Goal: Task Accomplishment & Management: Complete application form

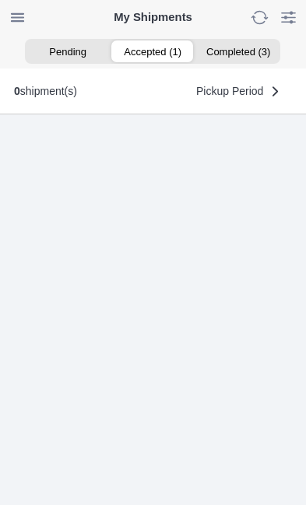
click at [154, 51] on ion-segment-button "Accepted (1)" at bounding box center [153, 51] width 85 height 22
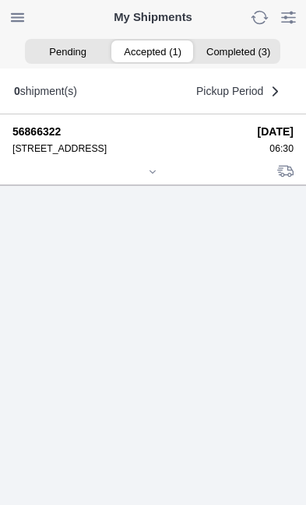
click at [153, 177] on icon at bounding box center [152, 171] width 9 height 9
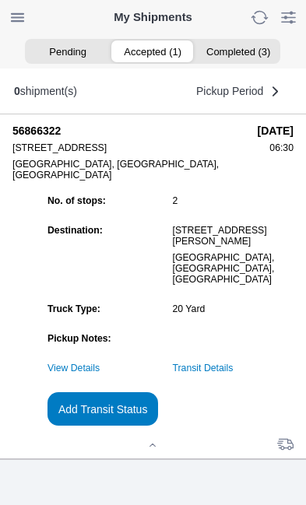
scroll to position [169, 0]
click at [234, 367] on link "Transit Details" at bounding box center [203, 368] width 61 height 11
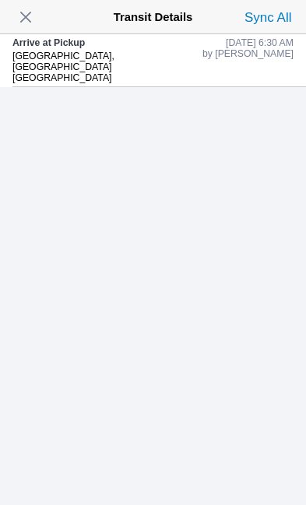
scroll to position [0, 0]
click at [0, 0] on slot "by [PERSON_NAME]" at bounding box center [0, 0] width 0 height 0
click at [65, 75] on div "[GEOGRAPHIC_DATA], [GEOGRAPHIC_DATA] [GEOGRAPHIC_DATA]" at bounding box center [107, 67] width 190 height 33
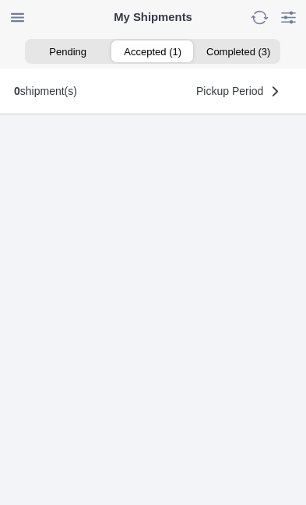
click at [146, 60] on ion-segment-button "Accepted (1)" at bounding box center [153, 51] width 85 height 22
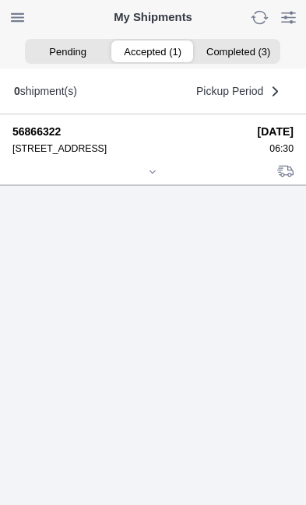
click at [150, 179] on div at bounding box center [152, 173] width 281 height 12
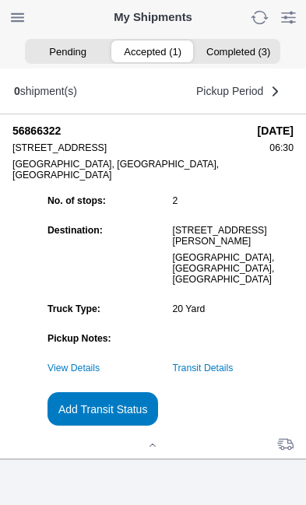
scroll to position [120, 0]
click at [0, 0] on slot "Add Transit Status" at bounding box center [0, 0] width 0 height 0
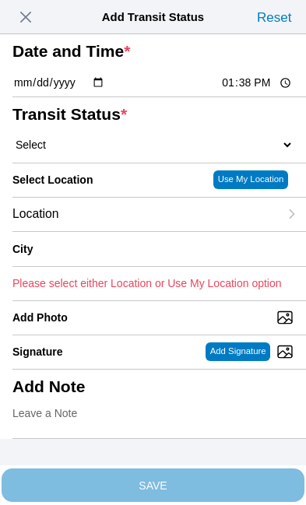
click at [269, 91] on input "13:38" at bounding box center [256, 83] width 73 height 16
type input "06:45"
click at [111, 152] on select "Select Arrive at Drop Off Arrive at Pickup Break Start Break Stop Depart Drop O…" at bounding box center [152, 145] width 281 height 14
select select "DPTPULOC"
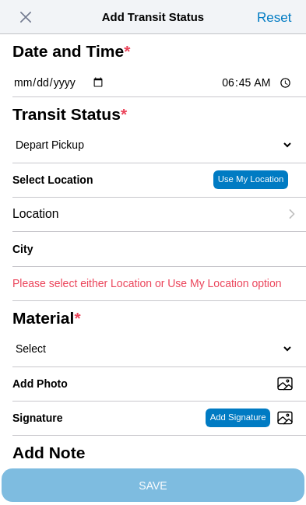
click at [122, 231] on div "Location" at bounding box center [145, 214] width 266 height 33
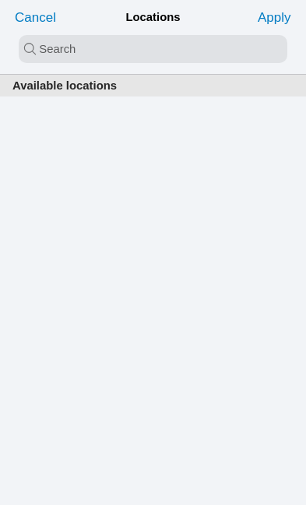
click at [44, 45] on input "search text" at bounding box center [153, 49] width 269 height 28
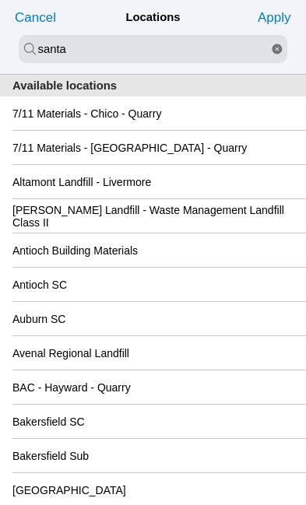
type input "santa"
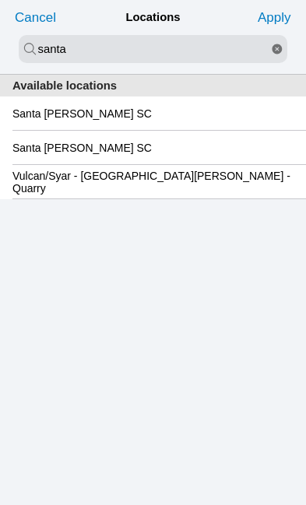
click at [0, 0] on slot "Santa [PERSON_NAME] SC" at bounding box center [0, 0] width 0 height 0
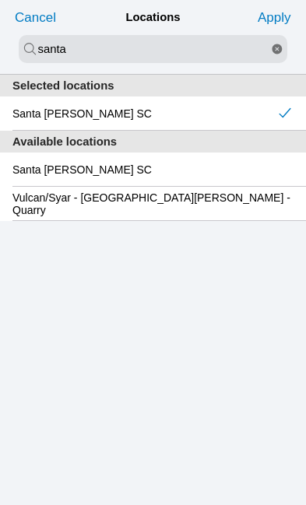
click at [0, 0] on slot "Apply" at bounding box center [0, 0] width 0 height 0
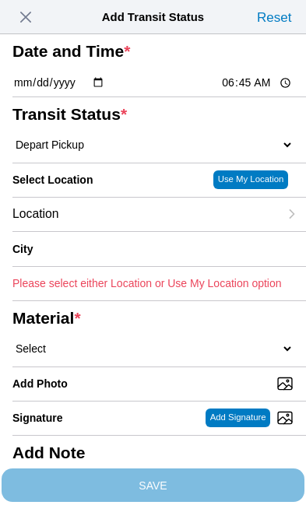
type input "Santa [PERSON_NAME]"
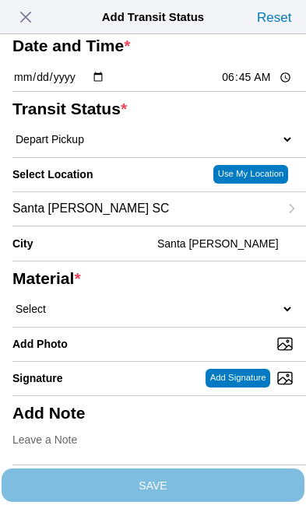
scroll to position [166, 0]
click at [114, 302] on select "Select 1" x 3" Rock 1" x 4" Rock 2" x 4" Rock Asphalt Cold Patch Backfill Spec …" at bounding box center [152, 309] width 281 height 14
select select "708654"
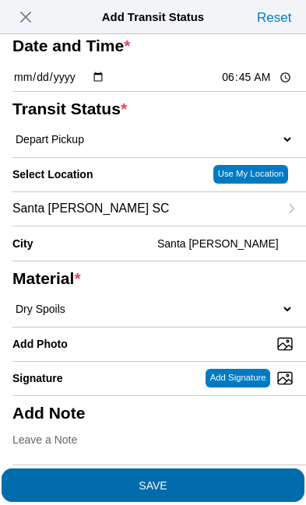
click at [219, 480] on span "SAVE" at bounding box center [152, 485] width 281 height 11
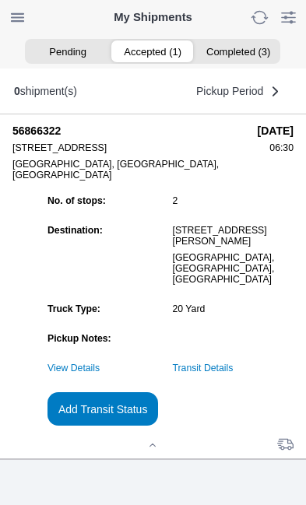
scroll to position [1, 0]
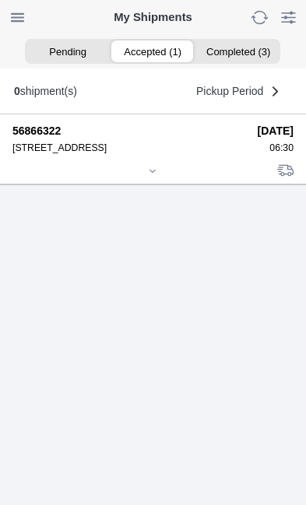
click at [157, 176] on icon at bounding box center [152, 171] width 9 height 9
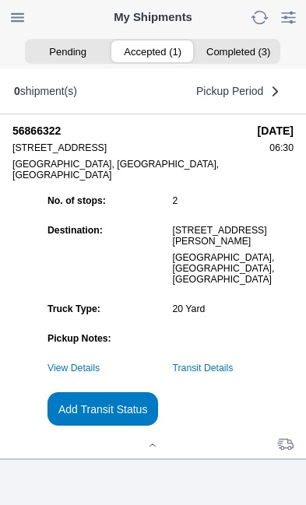
scroll to position [169, 0]
click at [0, 0] on slot "Add Transit Status" at bounding box center [0, 0] width 0 height 0
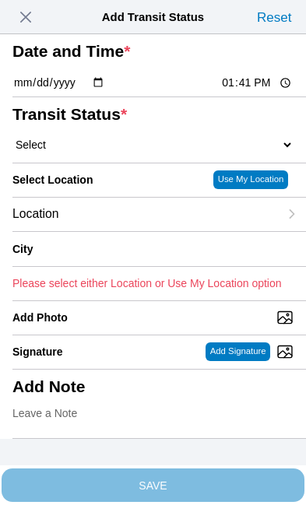
click at [259, 91] on input "13:41" at bounding box center [256, 83] width 73 height 16
type input "10:00"
click at [105, 152] on select "Select Arrive at Drop Off Arrive at Pickup Break Start Break Stop Depart Drop O…" at bounding box center [152, 145] width 281 height 14
select select "DPTDLVLOC"
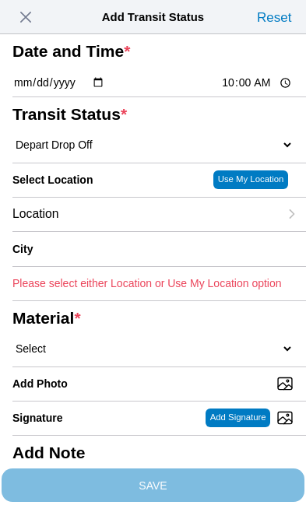
click at [133, 231] on div "Location" at bounding box center [145, 214] width 266 height 33
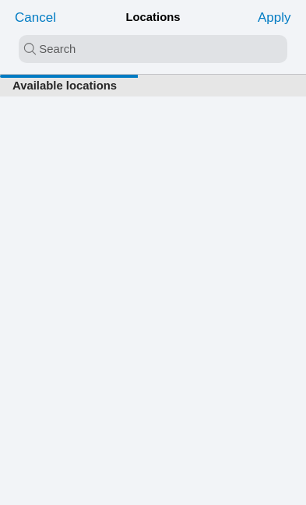
click at [62, 43] on input "search text" at bounding box center [153, 49] width 269 height 28
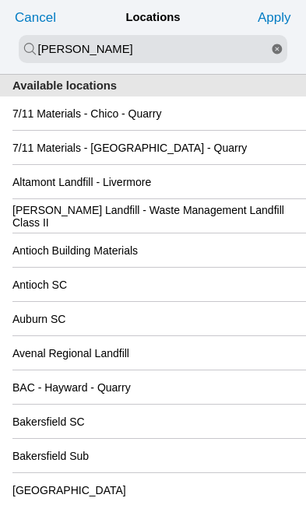
type input "[PERSON_NAME]"
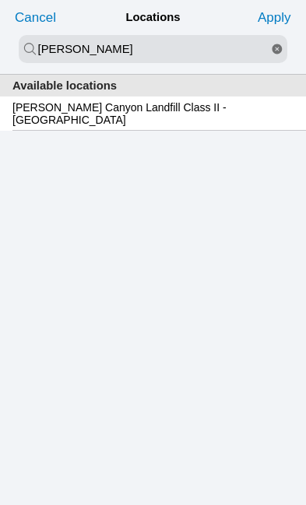
click at [0, 0] on slot "[PERSON_NAME] Canyon Landfill Class II - [GEOGRAPHIC_DATA]" at bounding box center [0, 0] width 0 height 0
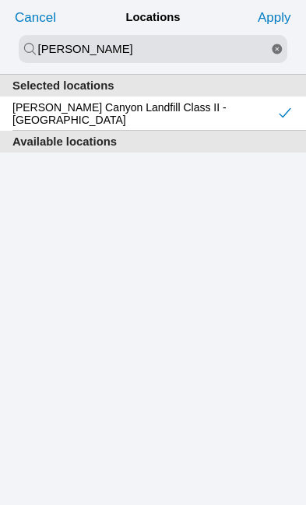
click at [0, 0] on slot "Apply" at bounding box center [0, 0] width 0 height 0
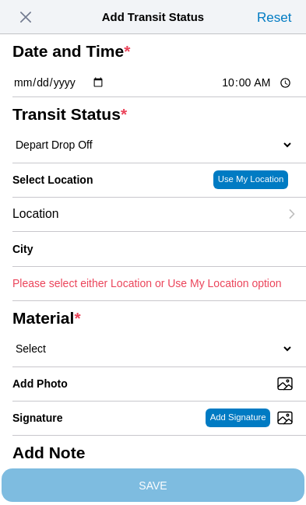
type input "[GEOGRAPHIC_DATA]"
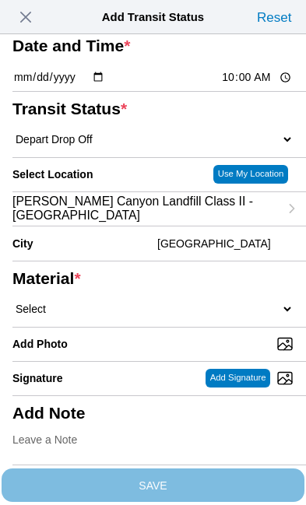
scroll to position [96, 0]
click at [127, 316] on select "Select 1" x 3" Rock 1" x 4" Rock 2" x 4" Rock Asphalt Cold Patch Backfill Spec …" at bounding box center [152, 309] width 281 height 14
select select "708654"
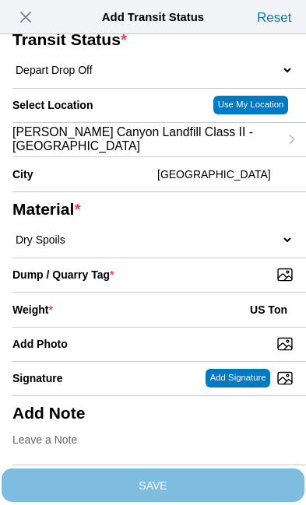
scroll to position [180, 0]
click at [225, 283] on input "Dump / Quarry Tag *" at bounding box center [159, 274] width 294 height 17
type input "C:\fakepath\image.jpg"
click at [141, 336] on input "Add Photo" at bounding box center [159, 344] width 294 height 17
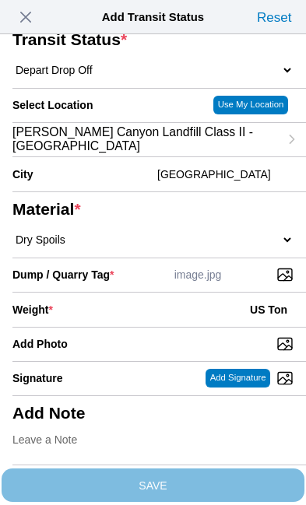
click at [108, 293] on div "Weight * US Ton" at bounding box center [152, 310] width 281 height 34
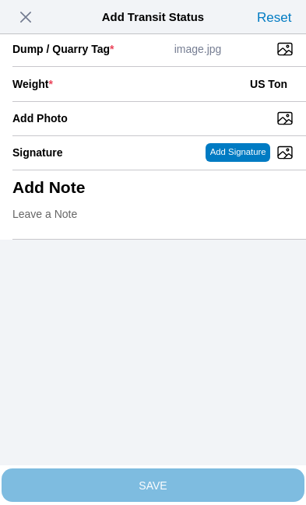
scroll to position [319, 0]
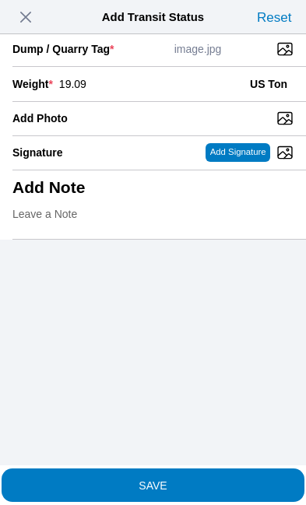
type input "19.09"
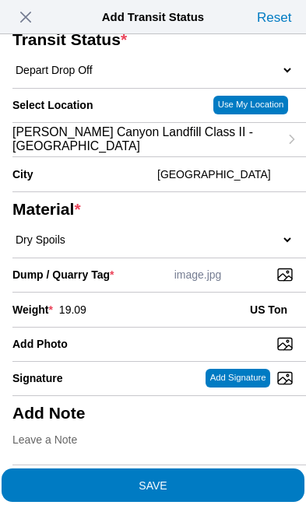
scroll to position [297, 0]
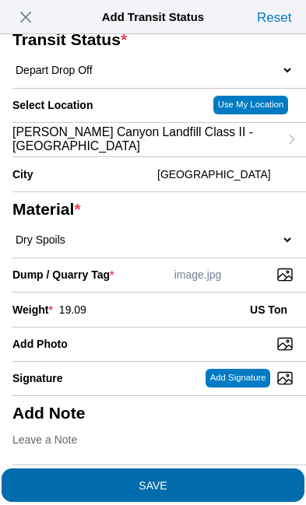
click at [210, 480] on span "SAVE" at bounding box center [152, 485] width 281 height 11
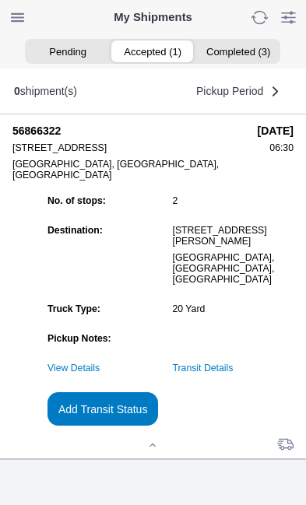
scroll to position [1, 0]
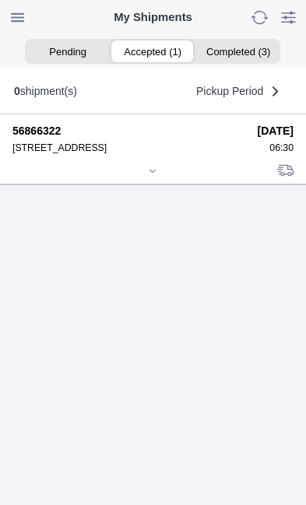
click at [154, 172] on icon at bounding box center [152, 171] width 5 height 2
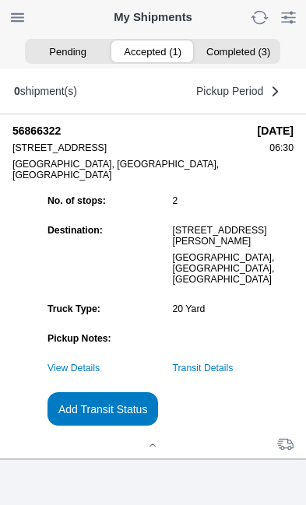
scroll to position [150, 0]
click at [234, 374] on link "Transit Details" at bounding box center [203, 368] width 61 height 11
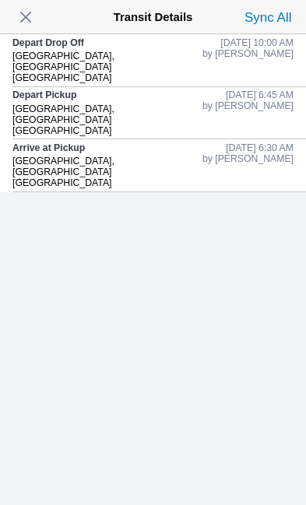
click at [35, 16] on span "button" at bounding box center [26, 17] width 22 height 22
